Goal: Information Seeking & Learning: Learn about a topic

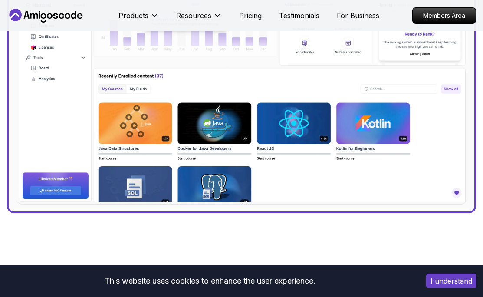
scroll to position [371, 0]
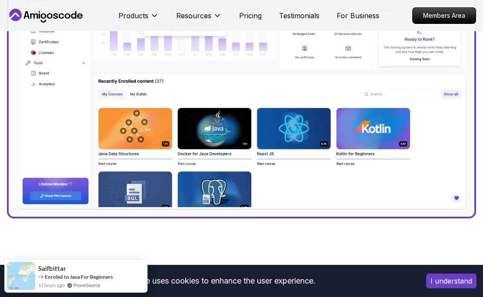
click at [211, 143] on img at bounding box center [242, 73] width 452 height 271
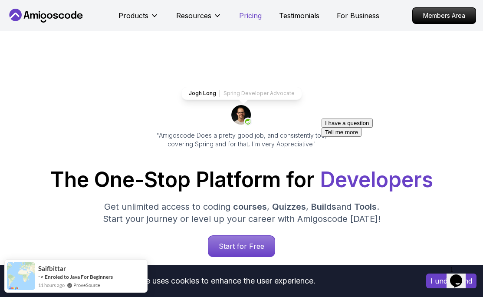
scroll to position [0, 0]
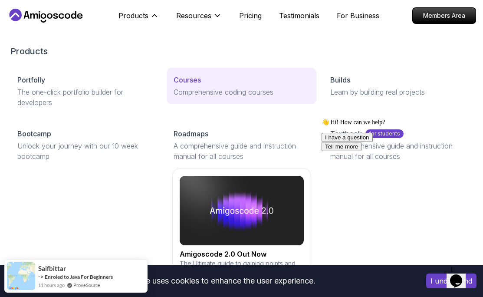
click at [190, 89] on p "Comprehensive coding courses" at bounding box center [241, 92] width 135 height 10
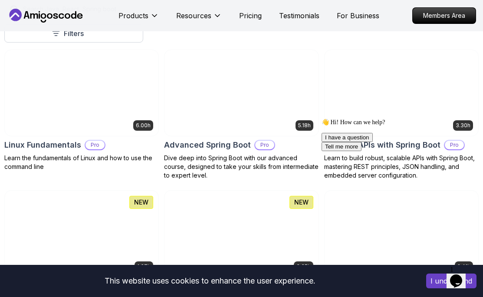
scroll to position [254, 0]
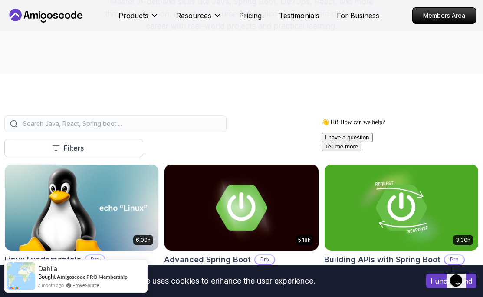
scroll to position [159, 0]
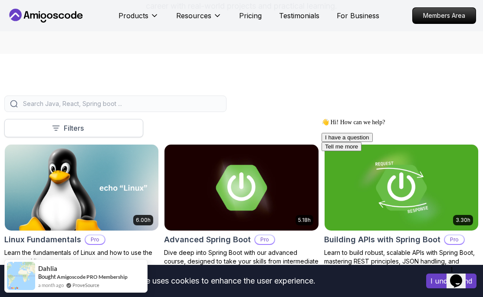
click at [79, 126] on p "Filters" at bounding box center [74, 128] width 20 height 10
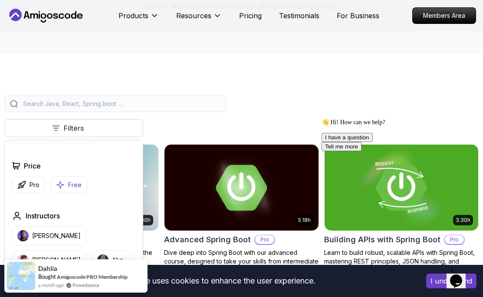
scroll to position [37, 0]
click at [69, 186] on p "Free" at bounding box center [74, 184] width 13 height 9
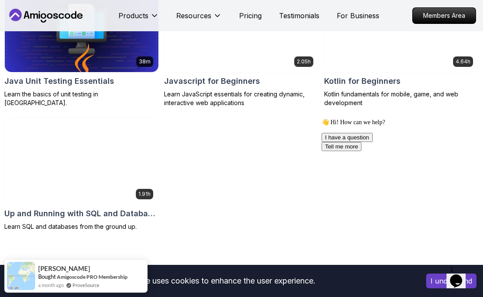
scroll to position [588, 0]
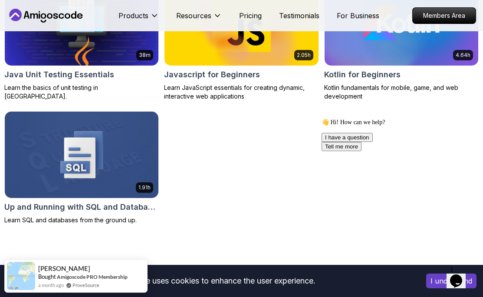
click at [370, 56] on img at bounding box center [401, 22] width 161 height 90
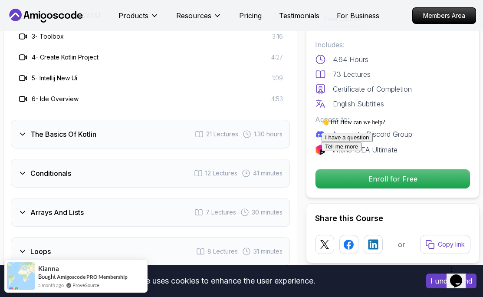
scroll to position [811, 0]
click at [115, 177] on div "Conditionals 12 Lectures 41 minutes" at bounding box center [150, 174] width 279 height 29
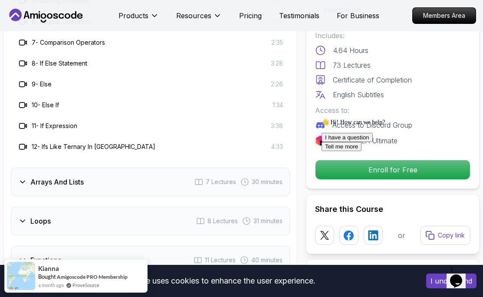
scroll to position [986, 0]
